Goal: Find specific page/section: Find specific page/section

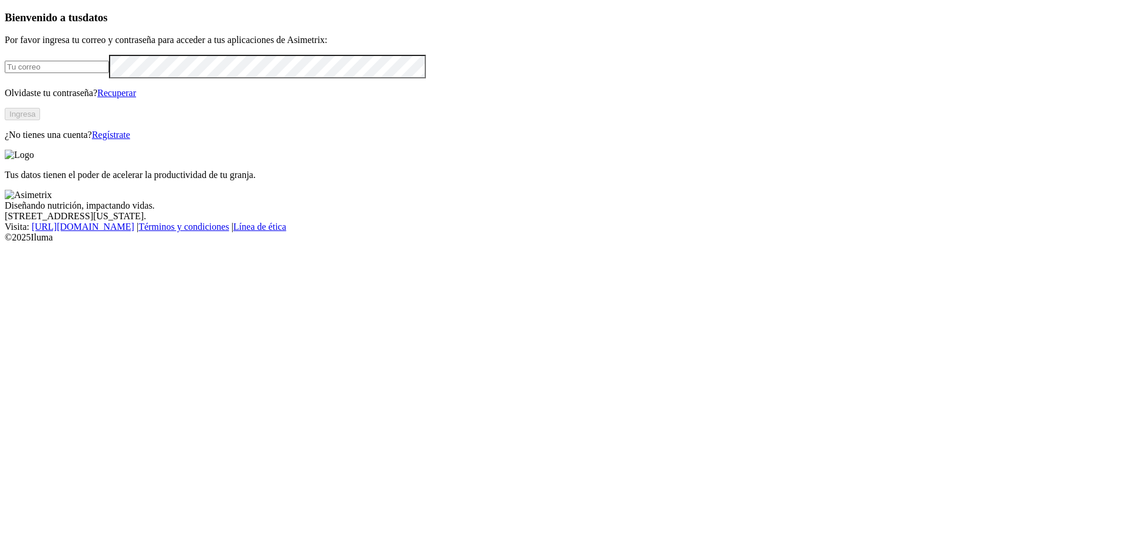
type input "[EMAIL_ADDRESS][DOMAIN_NAME]"
click at [40, 120] on button "Ingresa" at bounding box center [22, 114] width 35 height 12
